Goal: Navigation & Orientation: Find specific page/section

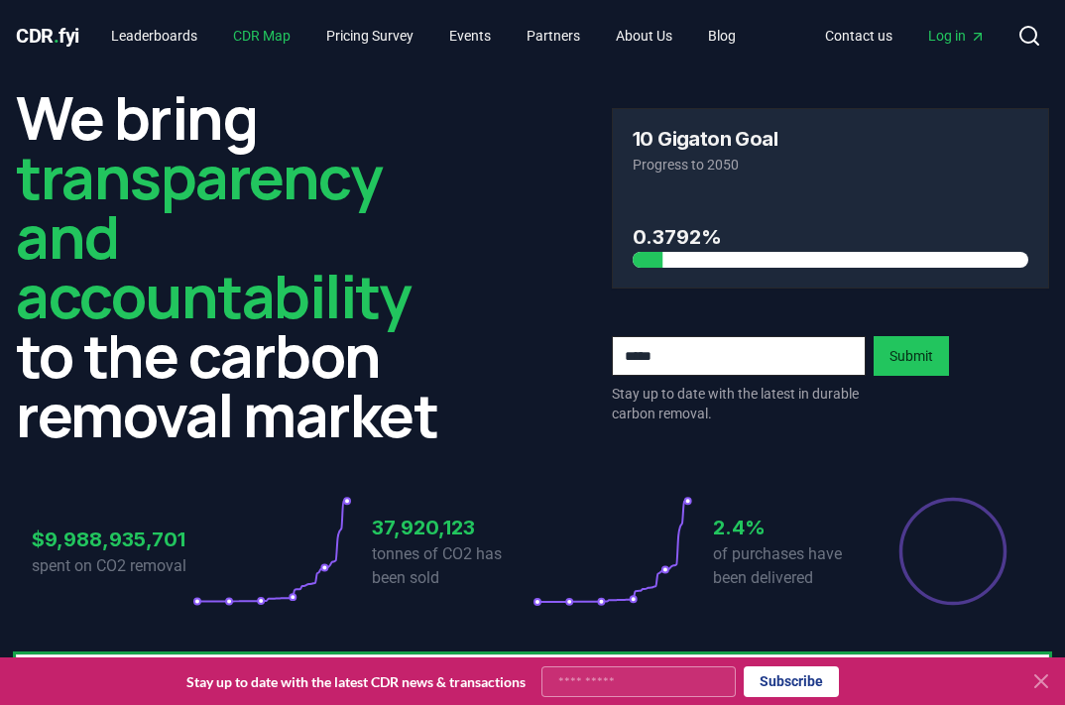
click at [284, 34] on link "CDR Map" at bounding box center [261, 36] width 89 height 36
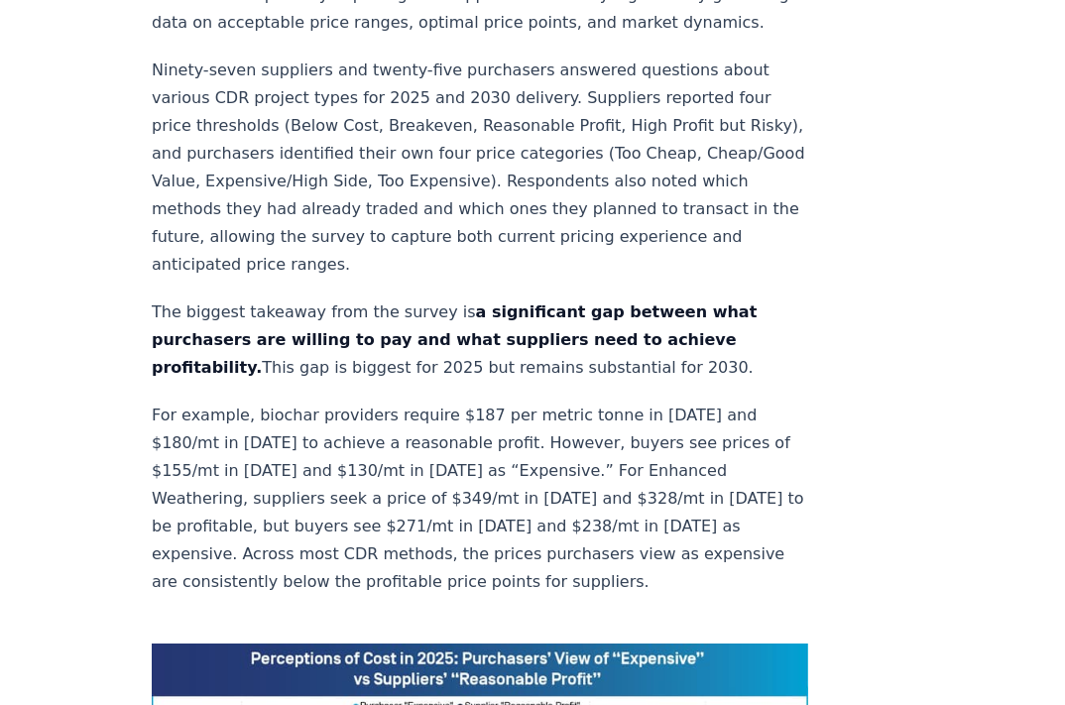
scroll to position [908, 0]
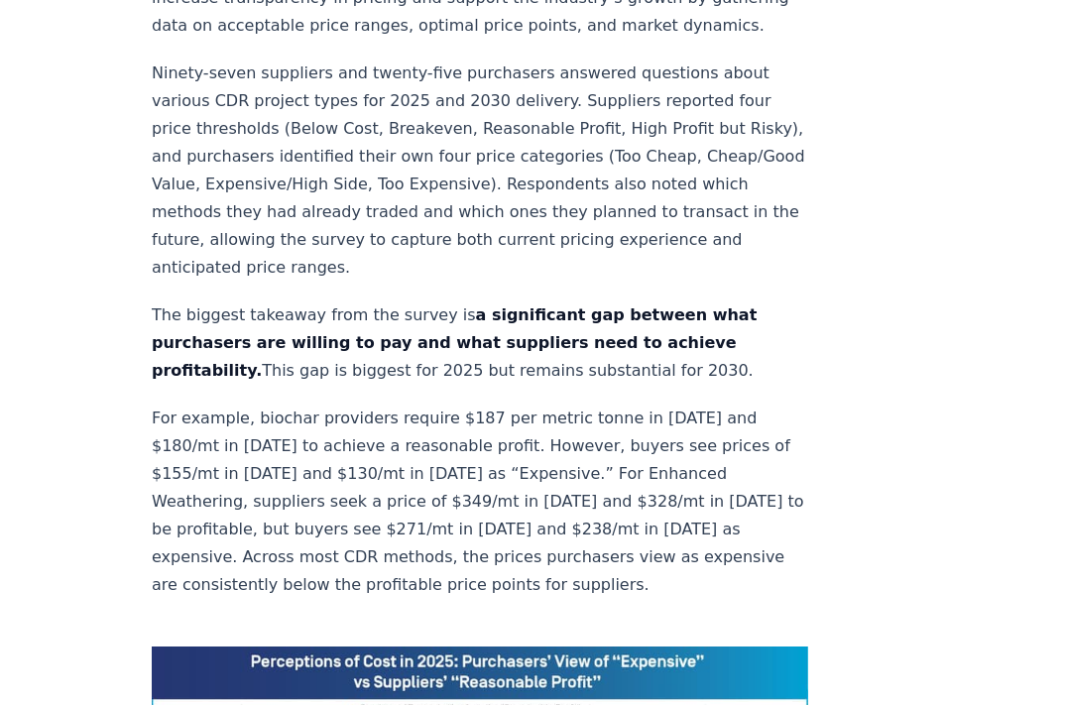
drag, startPoint x: 157, startPoint y: 282, endPoint x: 486, endPoint y: 327, distance: 332.3
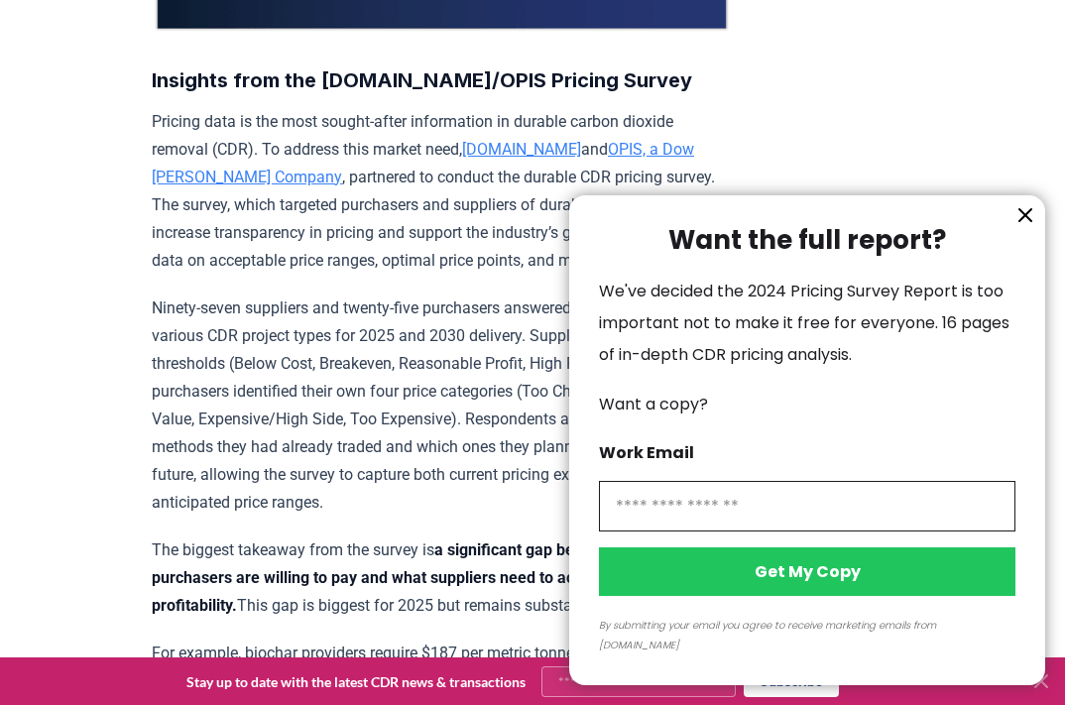
scroll to position [613, 0]
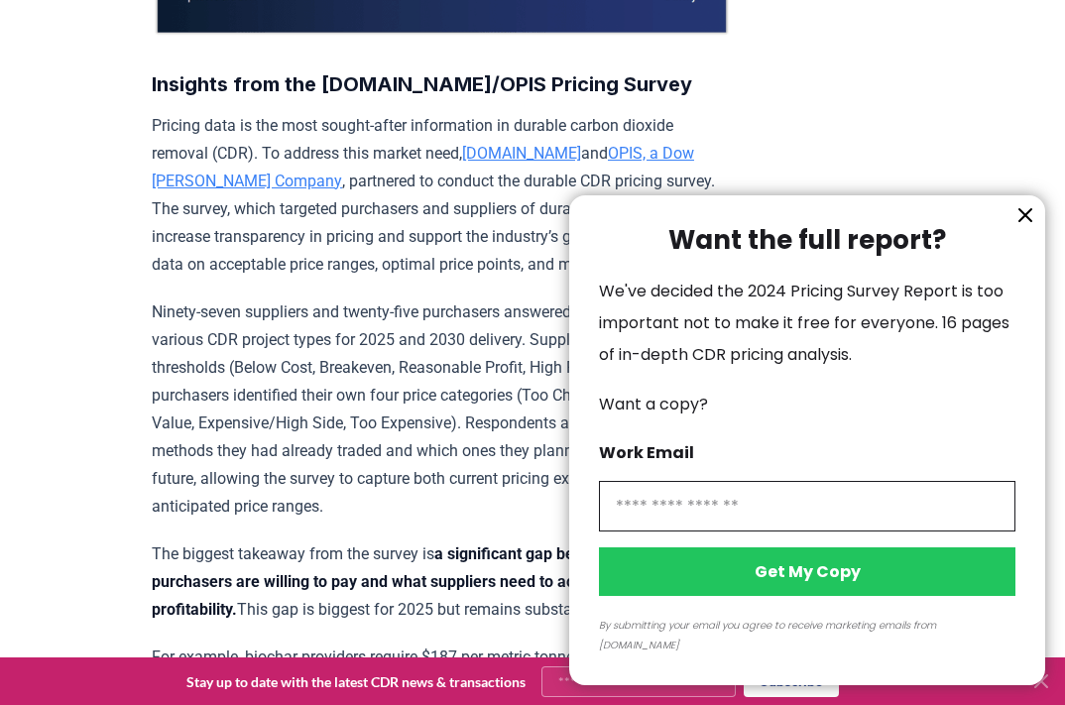
click at [1023, 221] on icon "information" at bounding box center [1025, 215] width 12 height 12
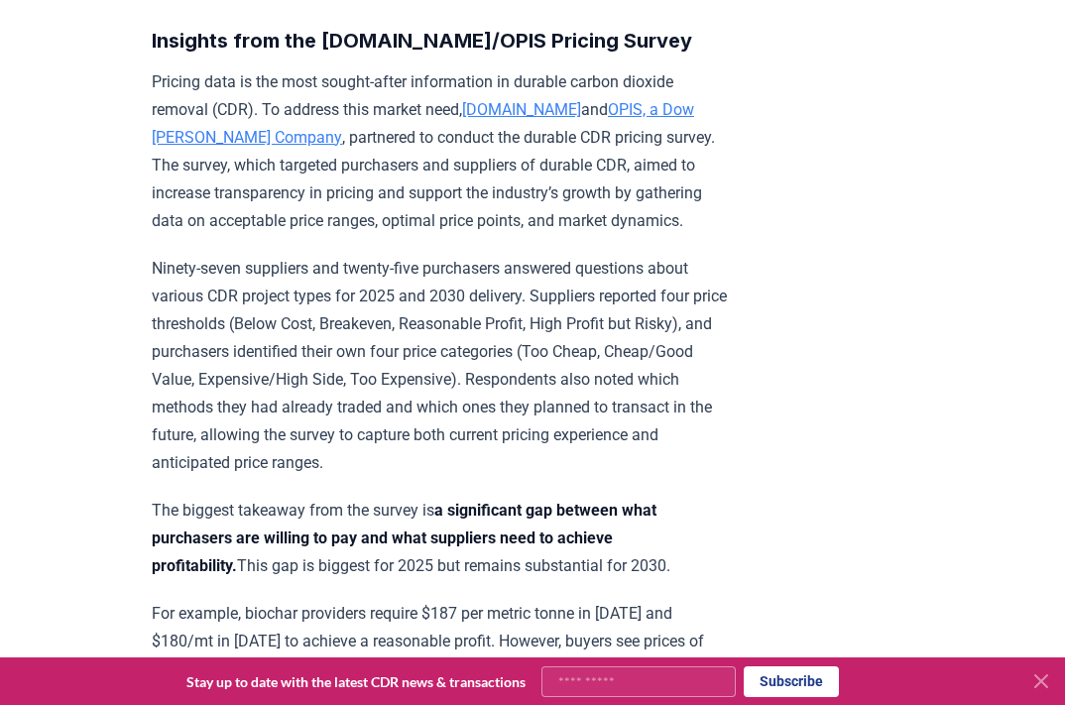
scroll to position [675, 0]
